Goal: Task Accomplishment & Management: Complete application form

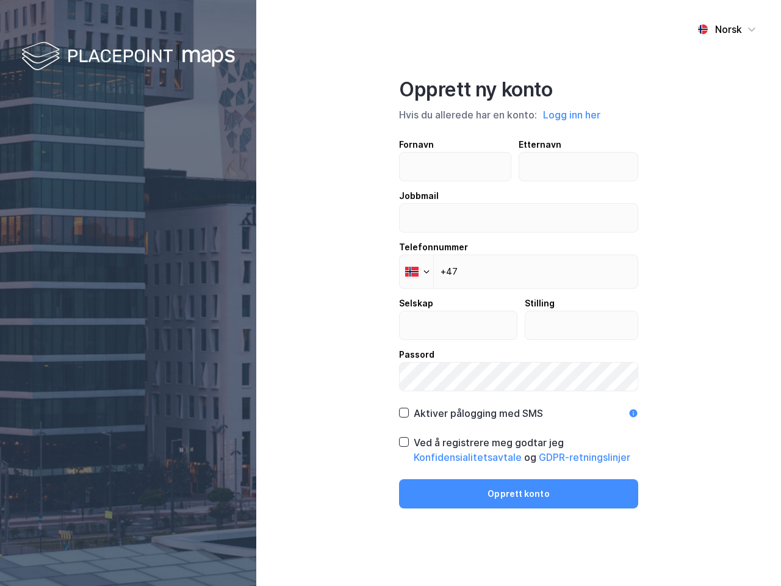
click at [390, 293] on div "Norsk Opprett ny konto Hvis du allerede har en konto: Logg inn her Fornavn Ette…" at bounding box center [518, 293] width 525 height 586
click at [128, 57] on img at bounding box center [128, 57] width 214 height 36
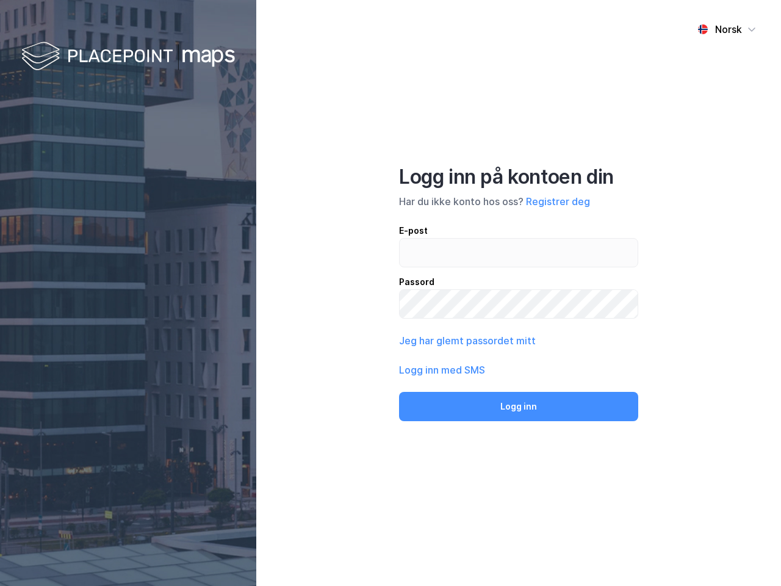
click at [727, 29] on div "Norsk" at bounding box center [728, 29] width 27 height 15
click at [572, 115] on div "Norsk Engelsk Norsk Logg inn på kontoen din Har du ikke konto hos oss? Registre…" at bounding box center [518, 293] width 525 height 586
click at [416, 272] on div "E-post Passord" at bounding box center [518, 270] width 239 height 95
click at [470, 413] on button "Logg inn" at bounding box center [518, 406] width 239 height 29
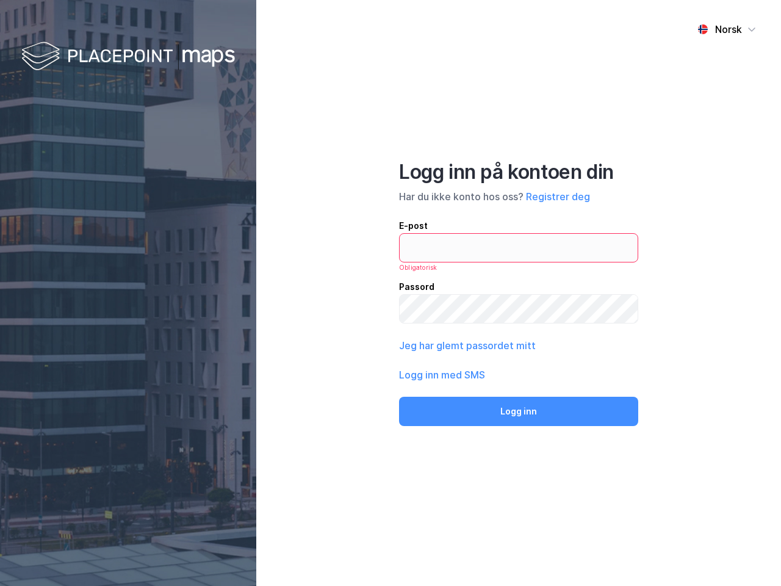
click at [519, 450] on div "Norsk Logg inn på kontoen din Har du ikke konto hos oss? Registrer deg E-post O…" at bounding box center [518, 293] width 525 height 586
click at [519, 494] on div "Norsk Logg inn på kontoen din Har du ikke konto hos oss? Registrer deg E-post O…" at bounding box center [518, 293] width 525 height 586
